Goal: Information Seeking & Learning: Learn about a topic

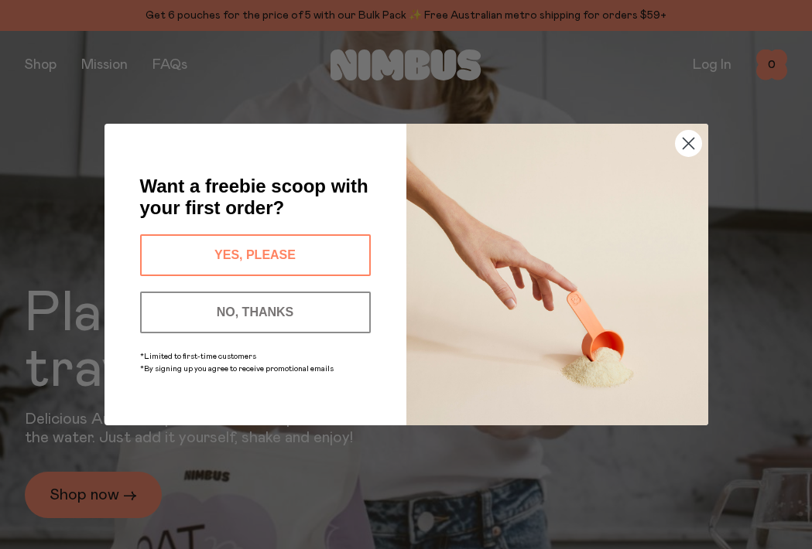
click at [686, 139] on circle "Close dialog" at bounding box center [688, 144] width 26 height 26
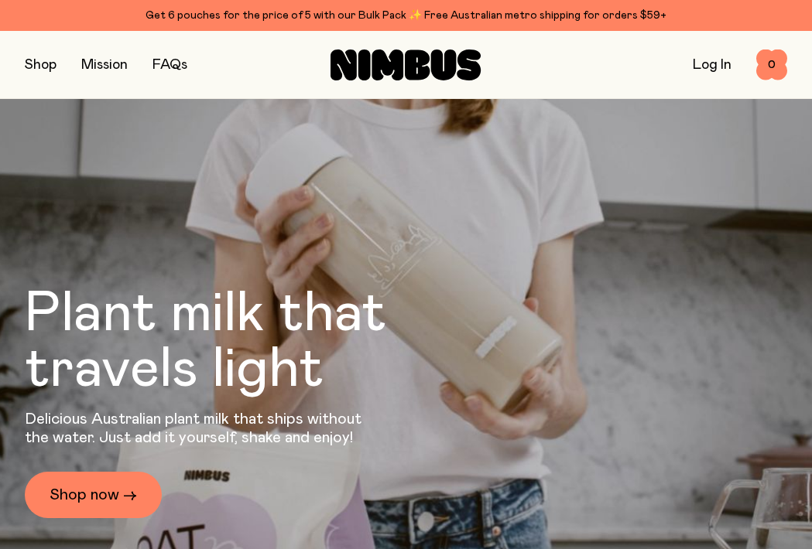
click at [178, 64] on link "FAQs" at bounding box center [169, 65] width 35 height 14
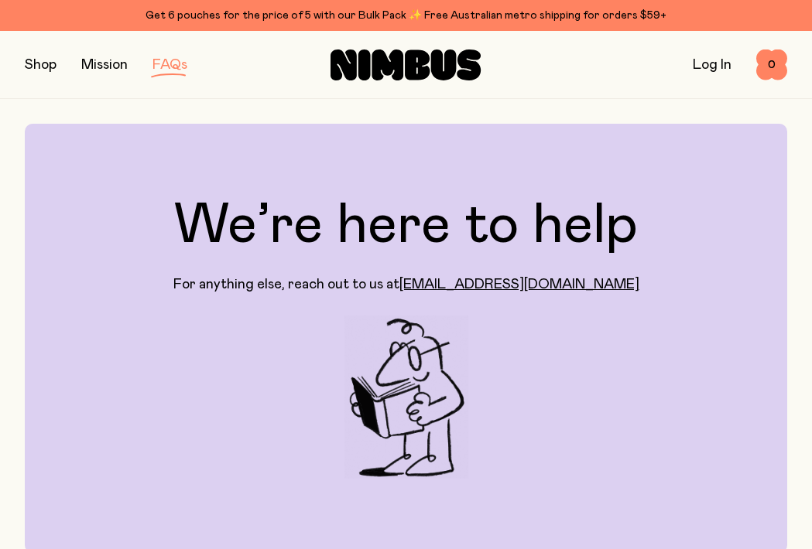
click at [18, 8] on link "Get 6 pouches for the price of 5 with our Bulk Pack ✨ Free Australian metro shi…" at bounding box center [406, 15] width 812 height 31
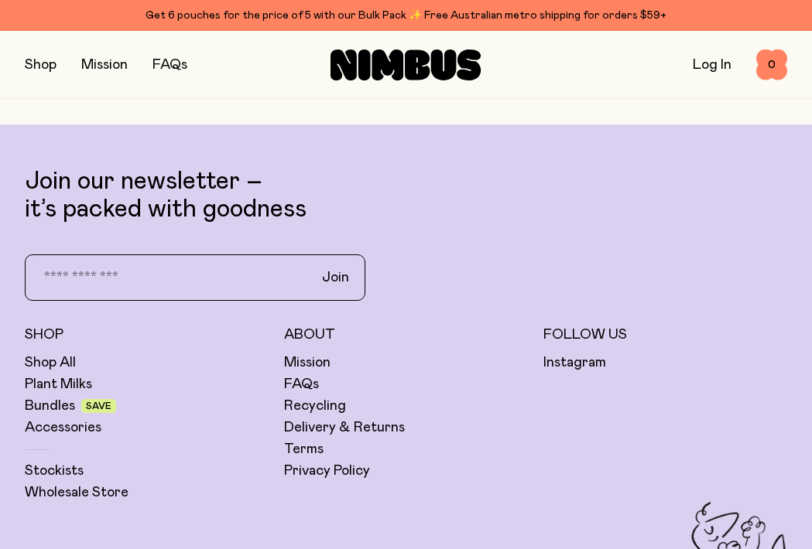
scroll to position [3843, 0]
click at [298, 380] on link "FAQs" at bounding box center [301, 384] width 35 height 19
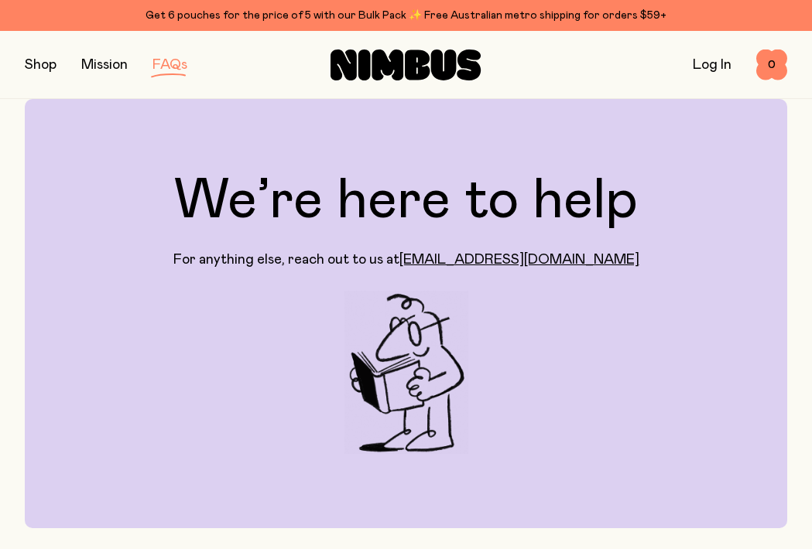
scroll to position [25, 0]
